Goal: Check status: Verify the current state of an ongoing process or item

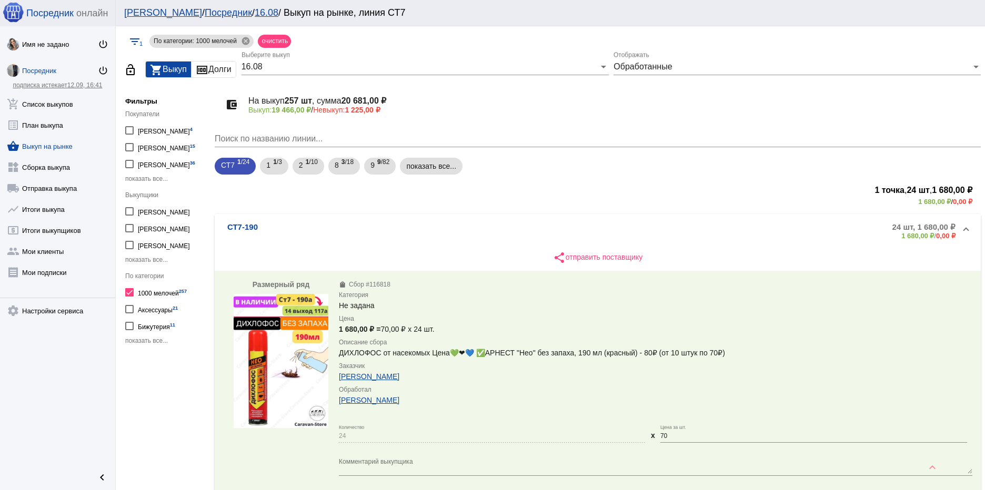
scroll to position [146, 0]
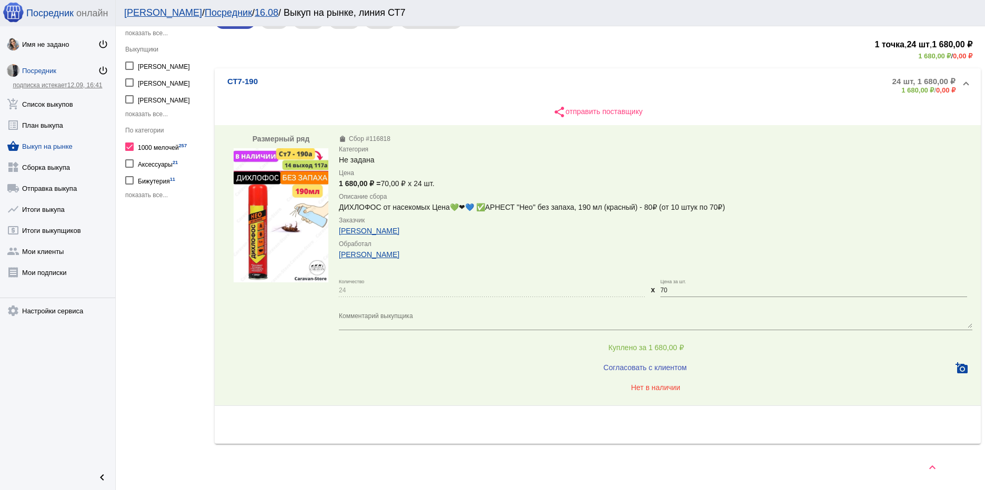
click at [130, 149] on div at bounding box center [129, 147] width 8 height 8
checkbox input "false"
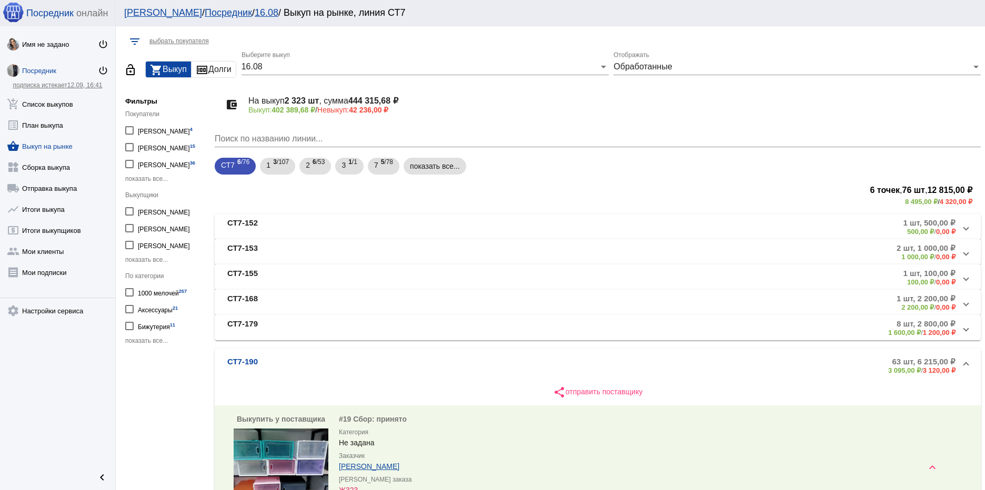
scroll to position [312, 0]
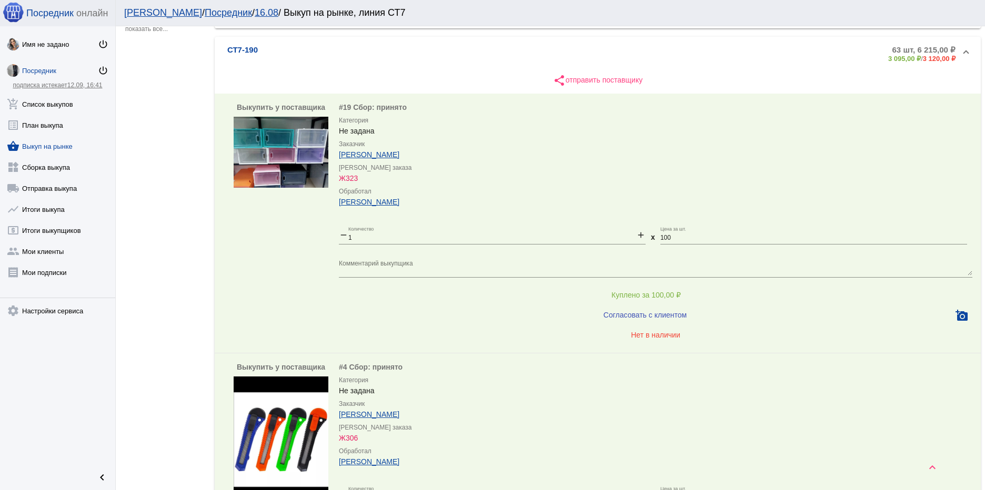
click at [301, 152] on img at bounding box center [281, 152] width 95 height 71
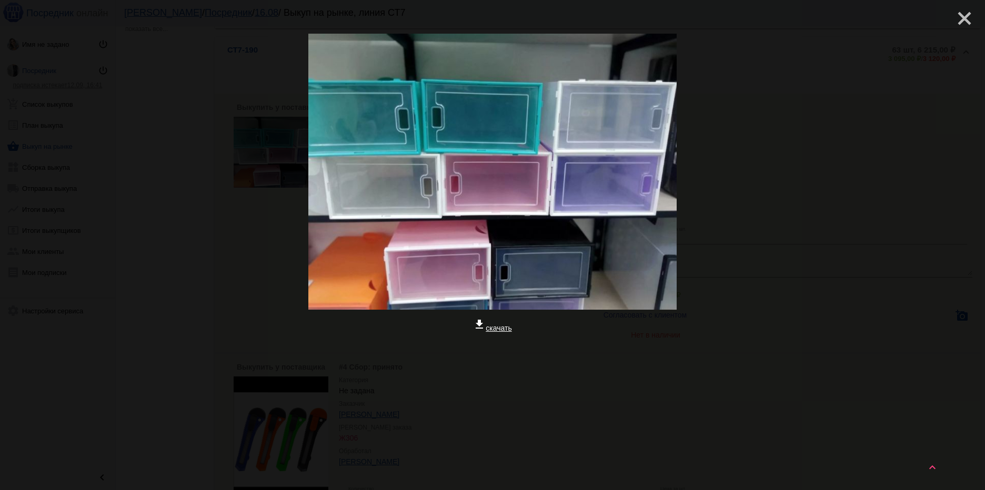
click at [961, 17] on mat-icon "close" at bounding box center [960, 14] width 13 height 13
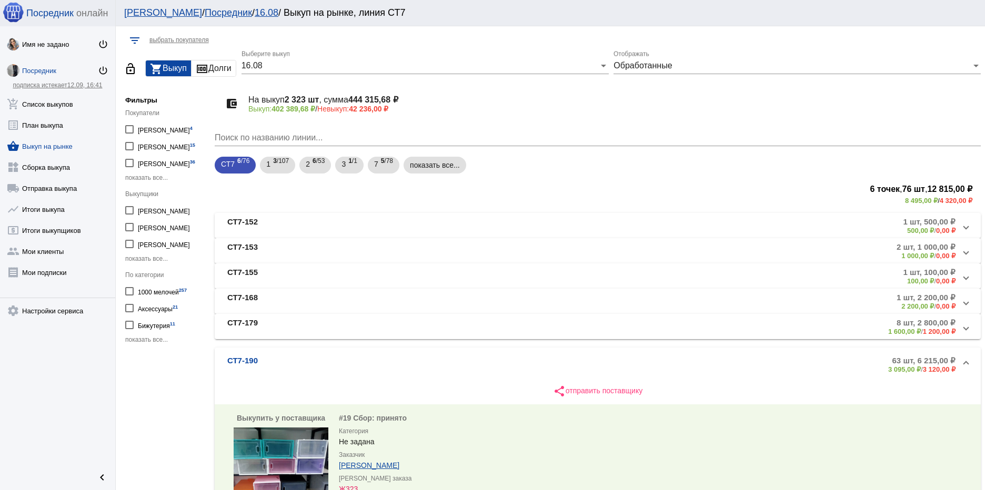
scroll to position [0, 0]
click at [423, 163] on mat-chip "показать все..." at bounding box center [435, 166] width 63 height 17
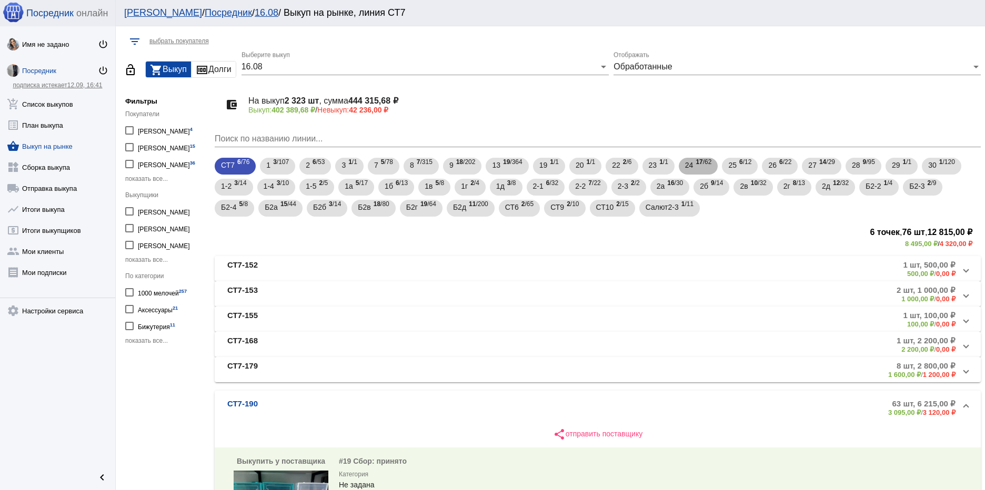
click at [699, 166] on span "17 /62" at bounding box center [704, 167] width 16 height 22
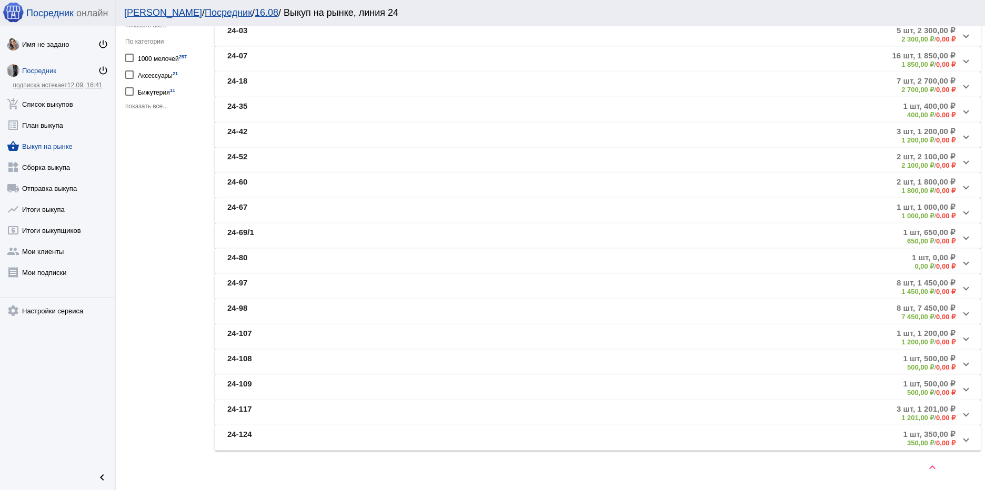
scroll to position [242, 0]
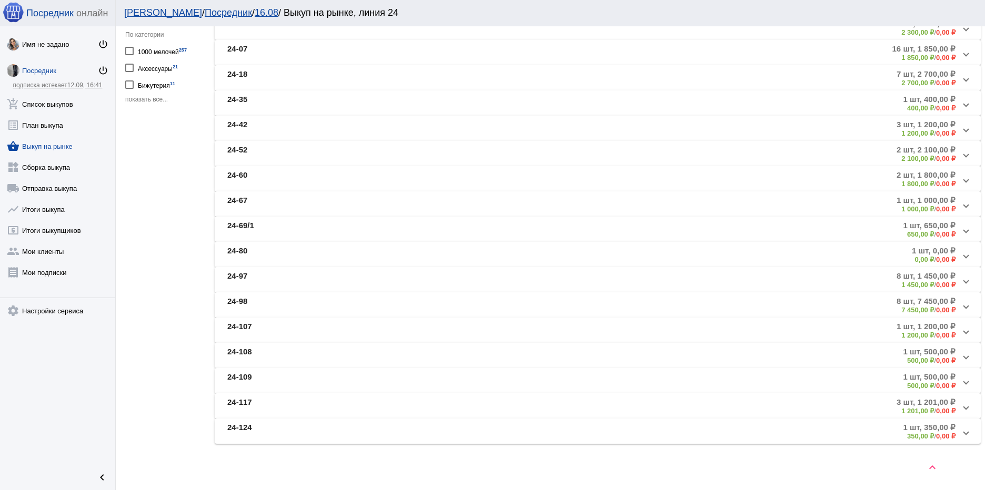
drag, startPoint x: 316, startPoint y: 294, endPoint x: 320, endPoint y: 286, distance: 8.9
click at [316, 292] on mat-accordion "24-03 5 шт, 2 300,00 ₽ 2 300,00 ₽ / 0,00 ₽ 24-07 16 шт, 1 850,00 ₽ 1 850,00 ₽ /…" at bounding box center [598, 229] width 766 height 429
click at [939, 278] on b "8 шт, 1 450,00 ₽" at bounding box center [926, 276] width 59 height 9
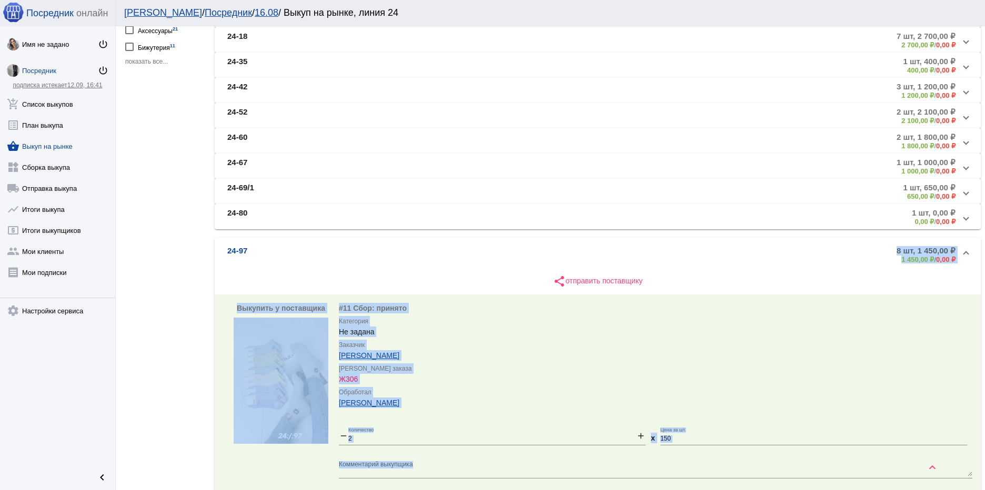
scroll to position [294, 0]
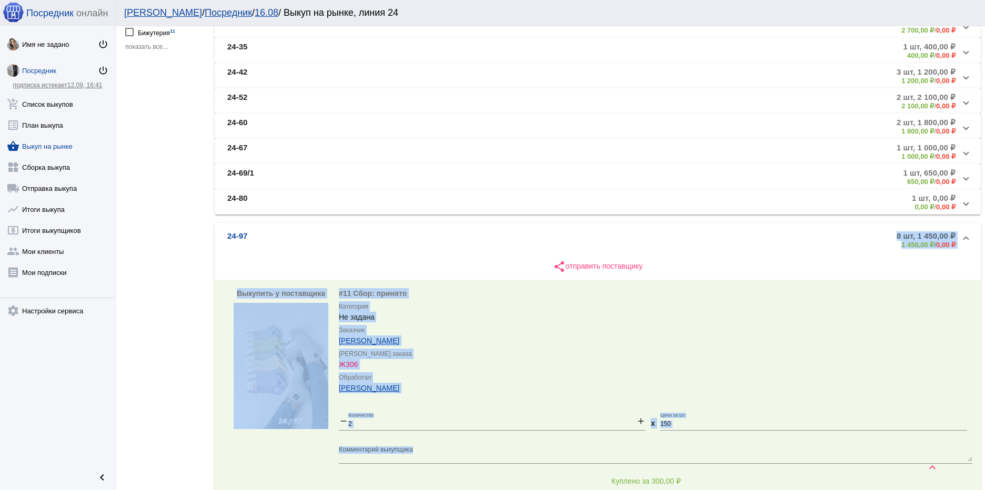
click at [958, 234] on mat-expansion-panel-header "24-97 8 шт, 1 450,00 ₽ 1 450,00 ₽ / 0,00 ₽" at bounding box center [598, 240] width 766 height 34
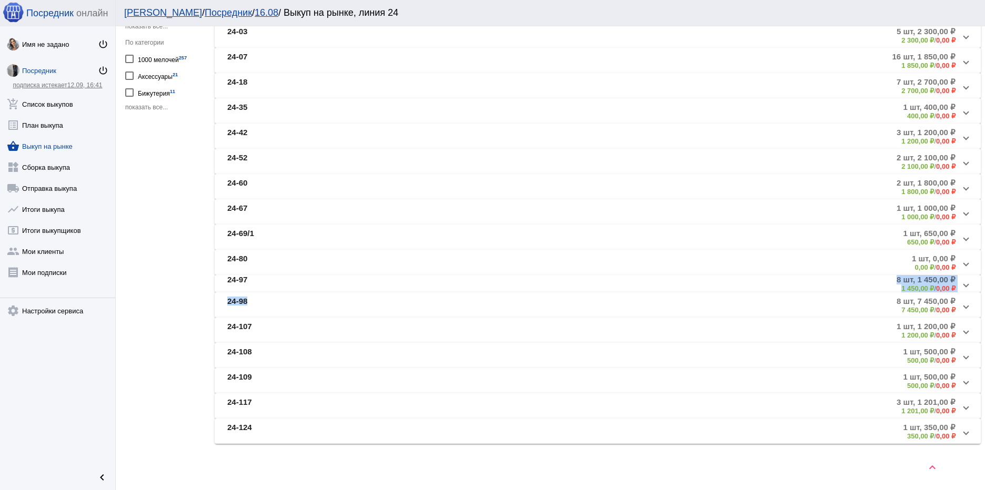
scroll to position [242, 0]
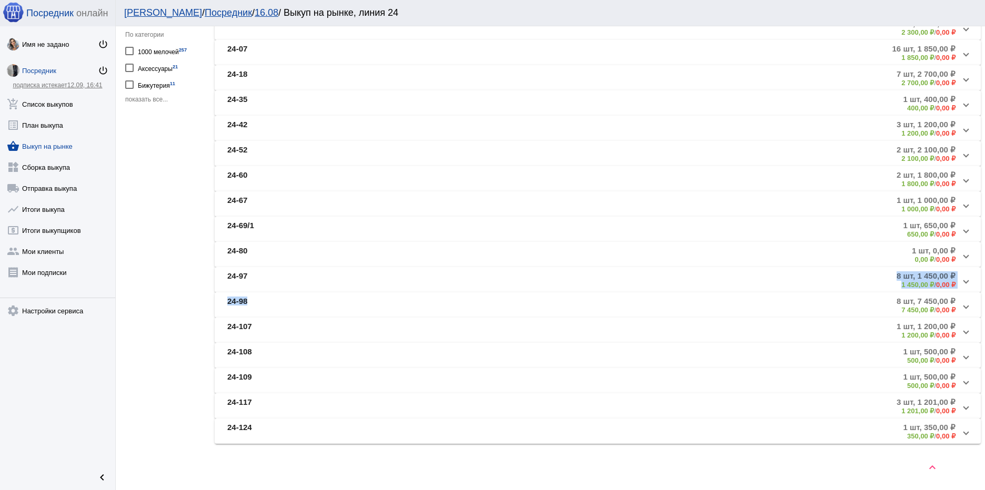
click at [239, 304] on b "24-98" at bounding box center [237, 305] width 20 height 17
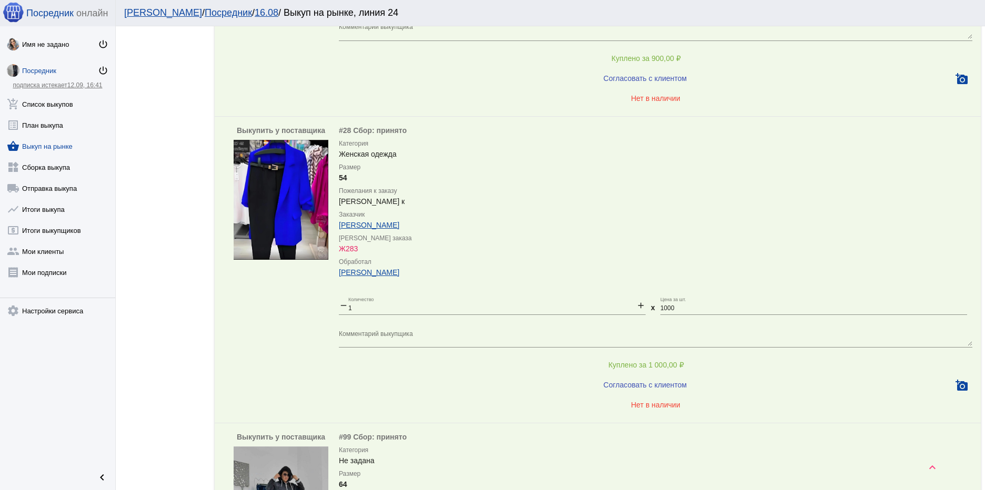
scroll to position [2083, 0]
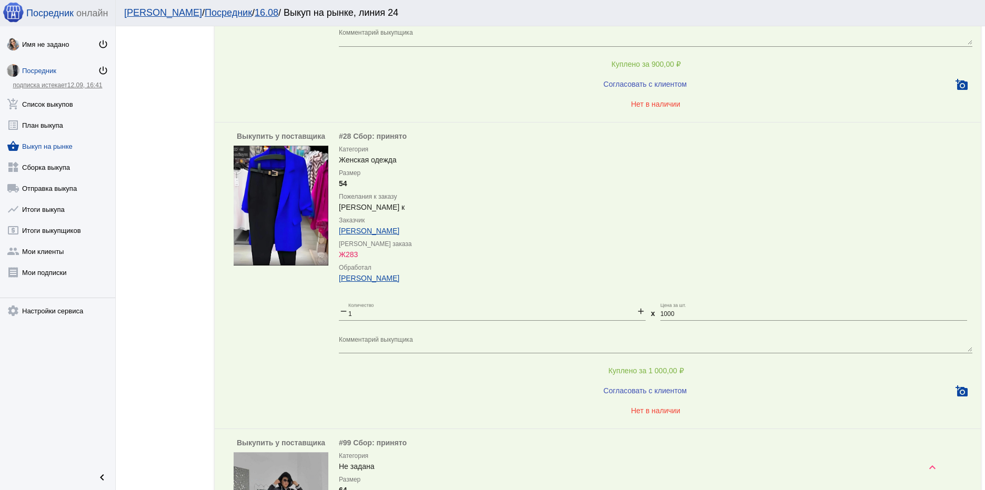
click at [285, 199] on img at bounding box center [281, 206] width 95 height 120
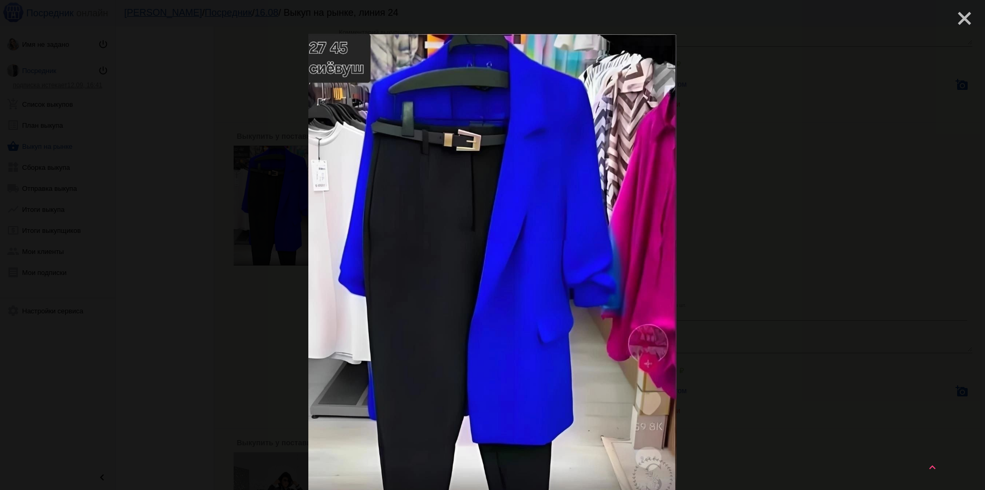
click at [954, 9] on mat-icon "close" at bounding box center [960, 14] width 13 height 13
